Goal: Use online tool/utility

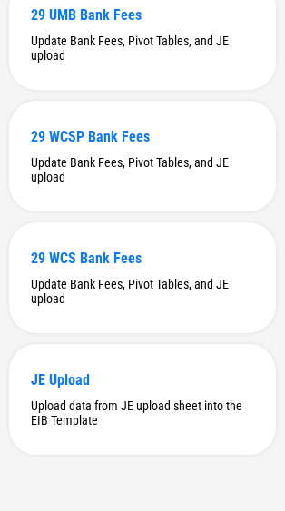
scroll to position [808, 0]
click at [149, 257] on div "29 WCS Bank Fees" at bounding box center [142, 258] width 223 height 17
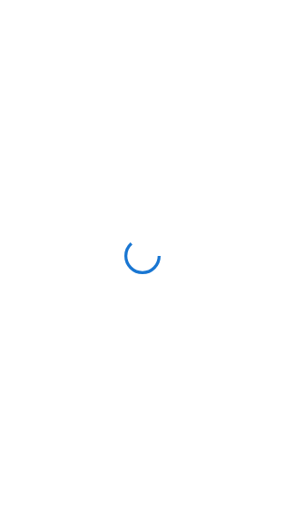
scroll to position [0, 0]
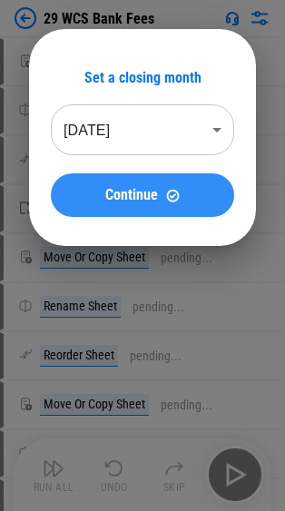
click at [129, 197] on span "Continue" at bounding box center [131, 195] width 53 height 15
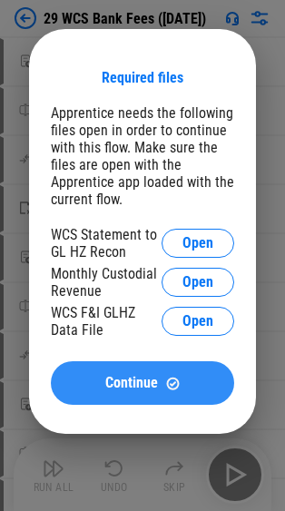
click at [181, 386] on div "Continue" at bounding box center [143, 383] width 140 height 15
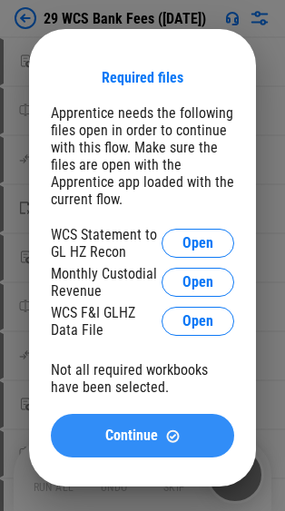
click at [176, 422] on button "Continue" at bounding box center [142, 436] width 183 height 44
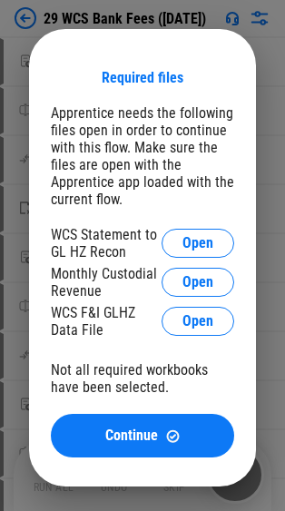
click at [212, 8] on div "Required files Apprentice needs the following files open in order to continue w…" at bounding box center [142, 258] width 285 height 516
click at [26, 7] on div "Required files Apprentice needs the following files open in order to continue w…" at bounding box center [142, 258] width 285 height 516
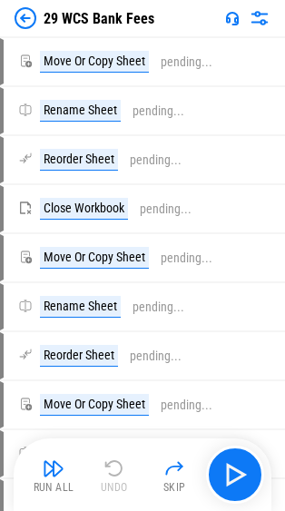
click at [23, 22] on img at bounding box center [26, 18] width 22 height 22
